Goal: Navigation & Orientation: Find specific page/section

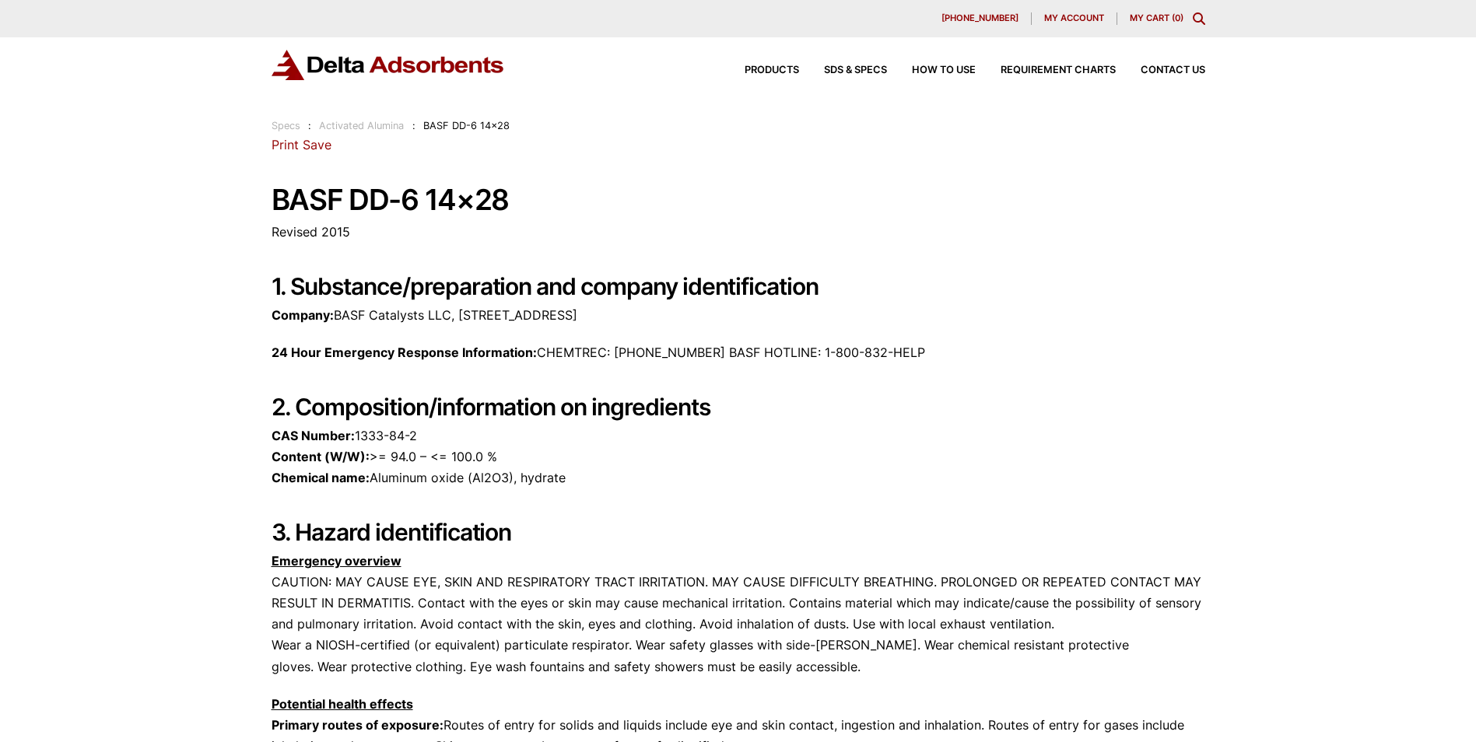
click at [369, 126] on link "Activated Alumina" at bounding box center [361, 126] width 85 height 12
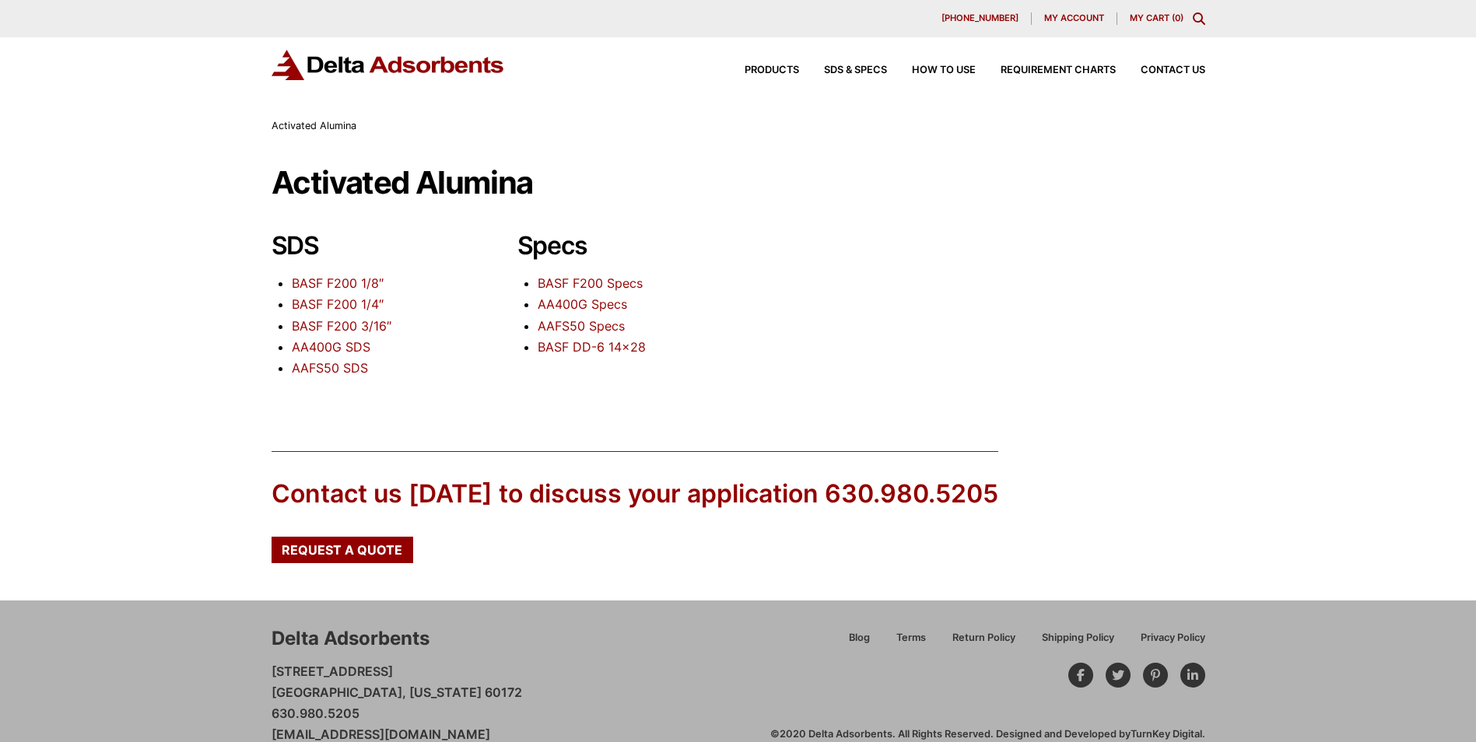
click at [580, 350] on link "BASF DD-6 14×28" at bounding box center [592, 347] width 108 height 16
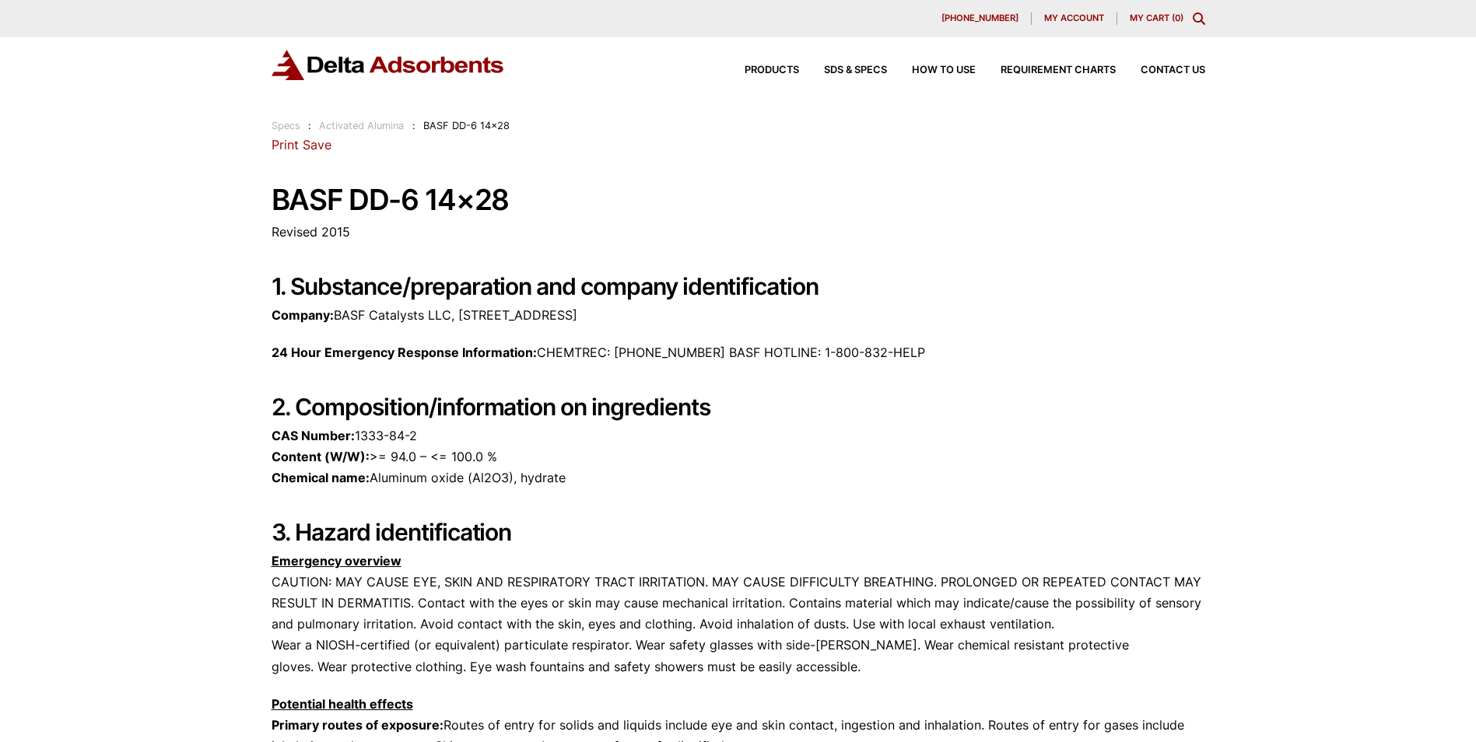
click at [347, 121] on link "Activated Alumina" at bounding box center [361, 126] width 85 height 12
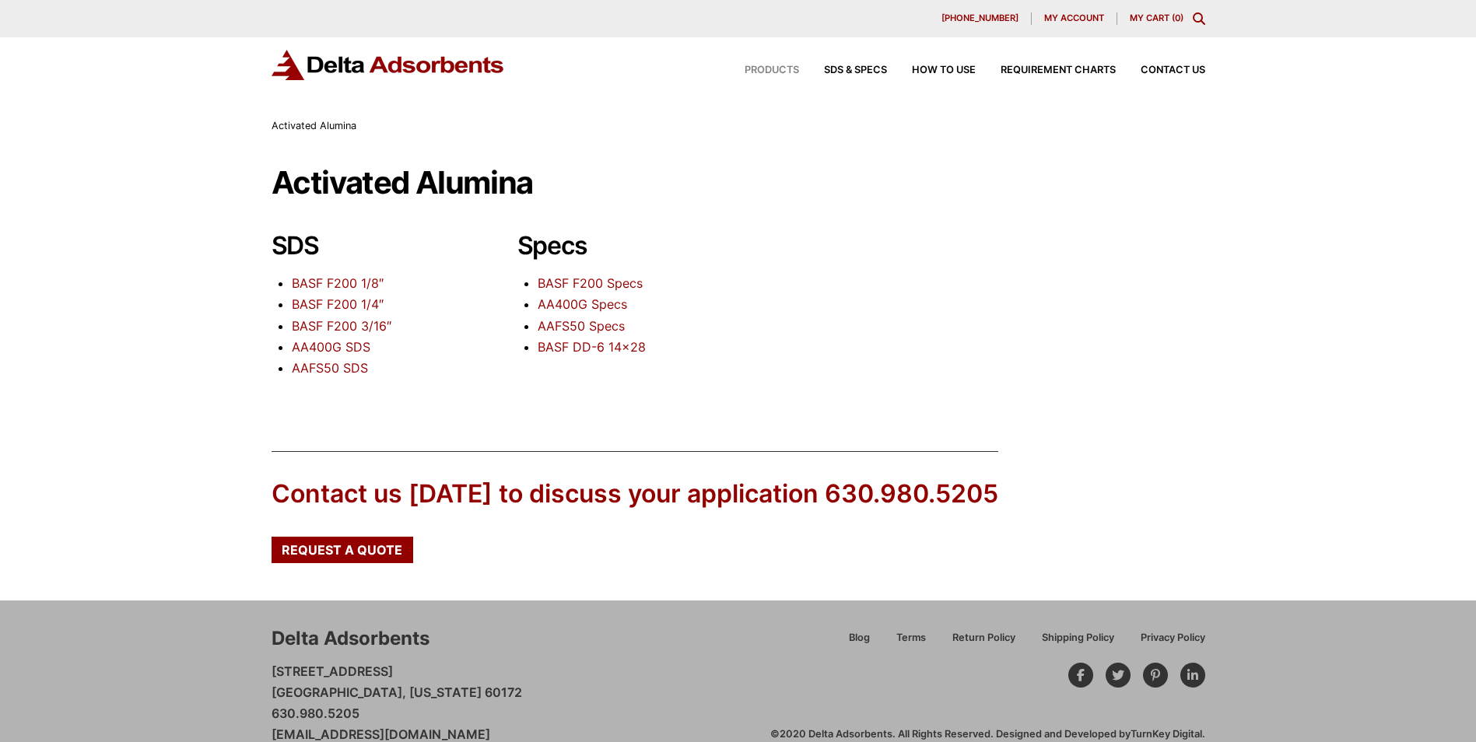
click at [772, 72] on span "Products" at bounding box center [771, 70] width 54 height 10
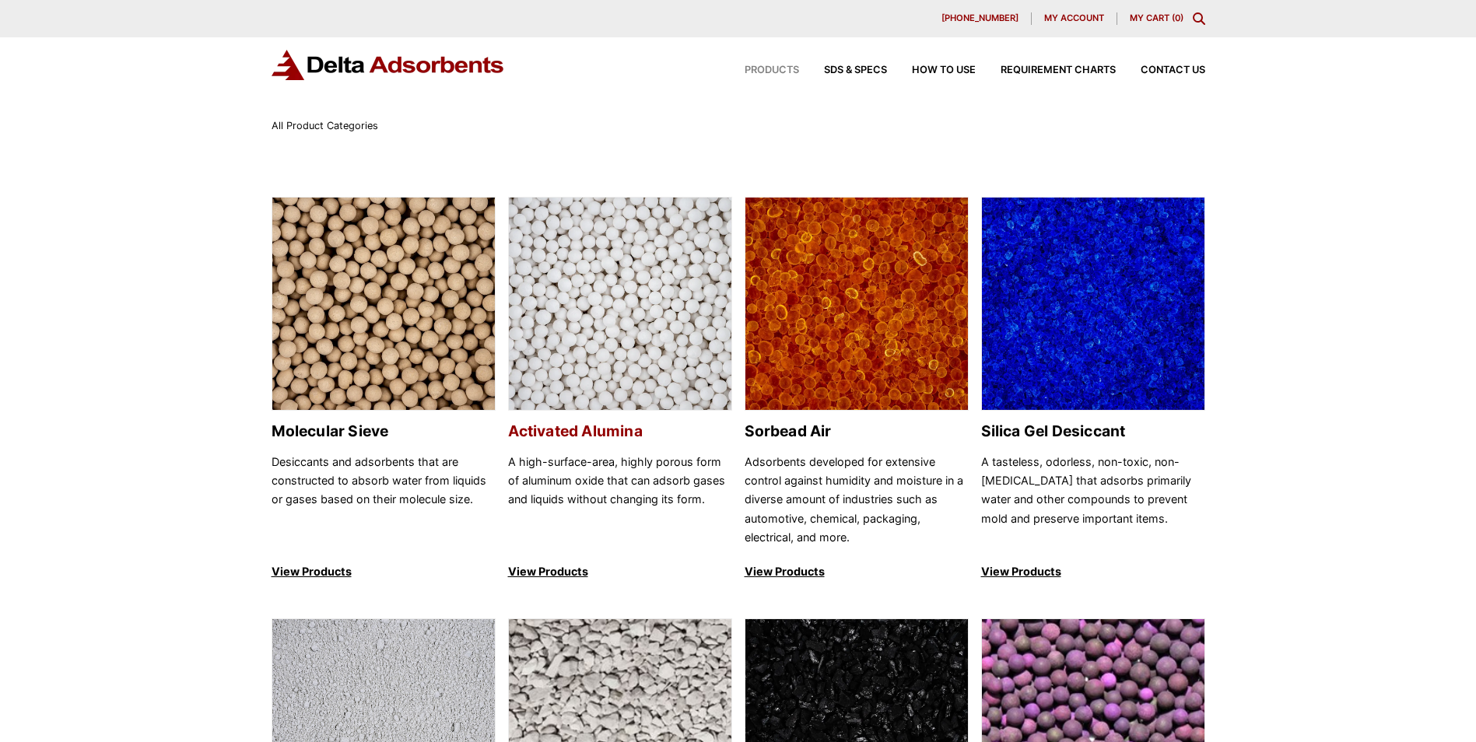
click at [598, 288] on img at bounding box center [620, 305] width 222 height 214
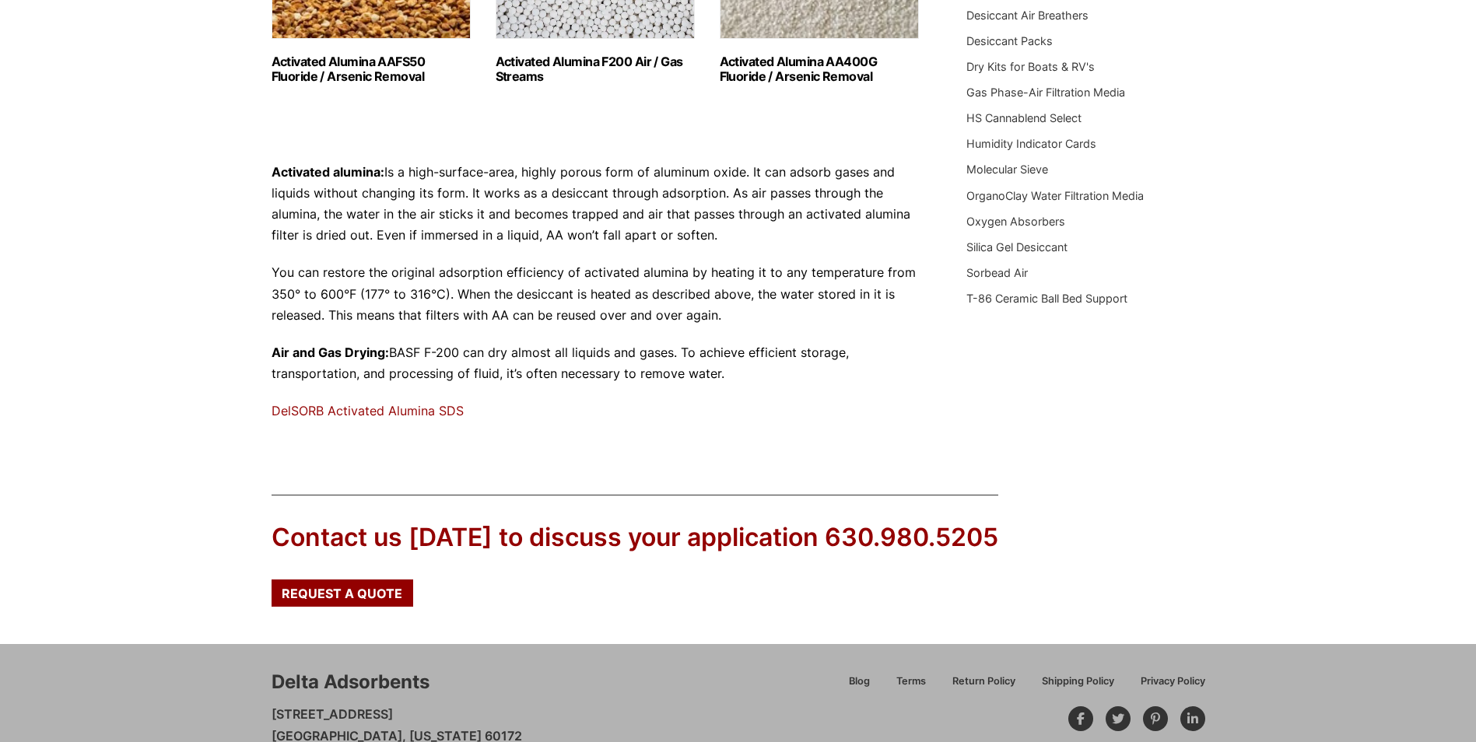
scroll to position [467, 0]
